Goal: Task Accomplishment & Management: Complete application form

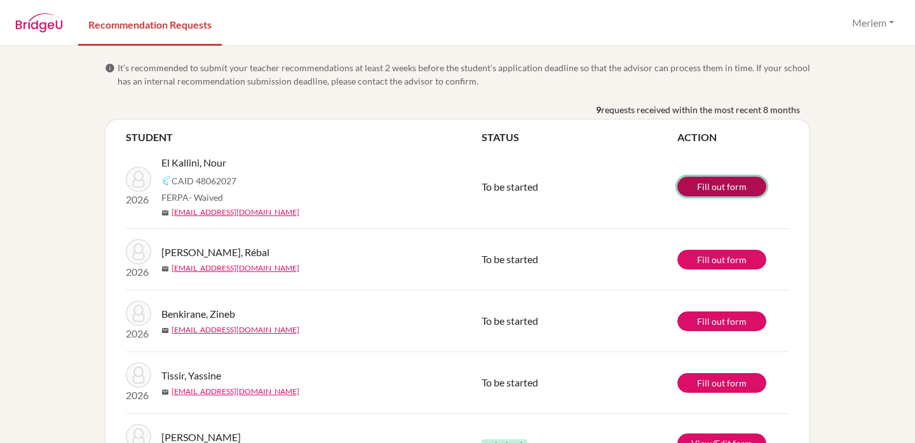
click at [686, 190] on link "Fill out form" at bounding box center [722, 187] width 89 height 20
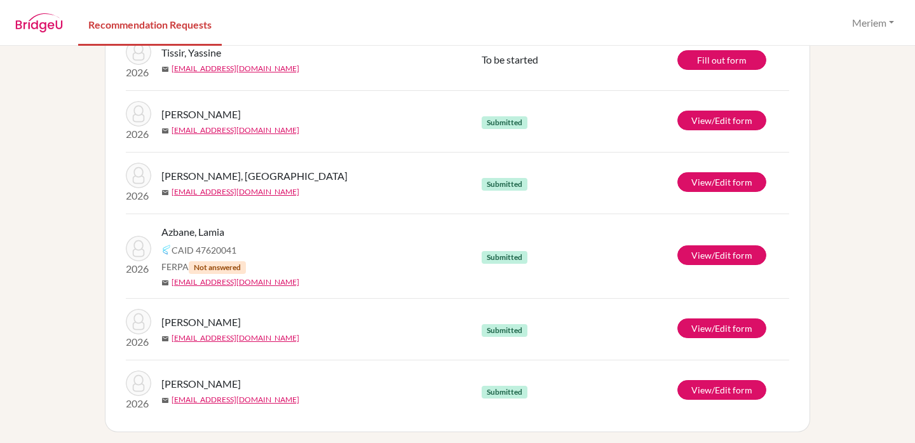
scroll to position [327, 0]
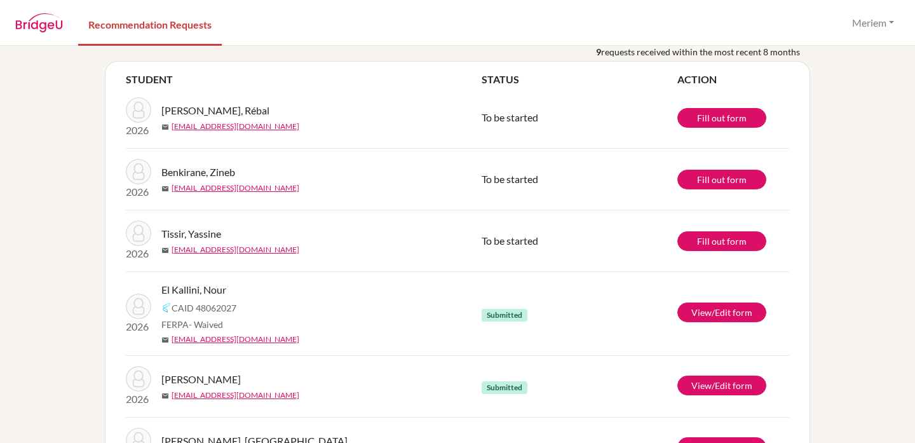
scroll to position [57, 0]
